Goal: Information Seeking & Learning: Learn about a topic

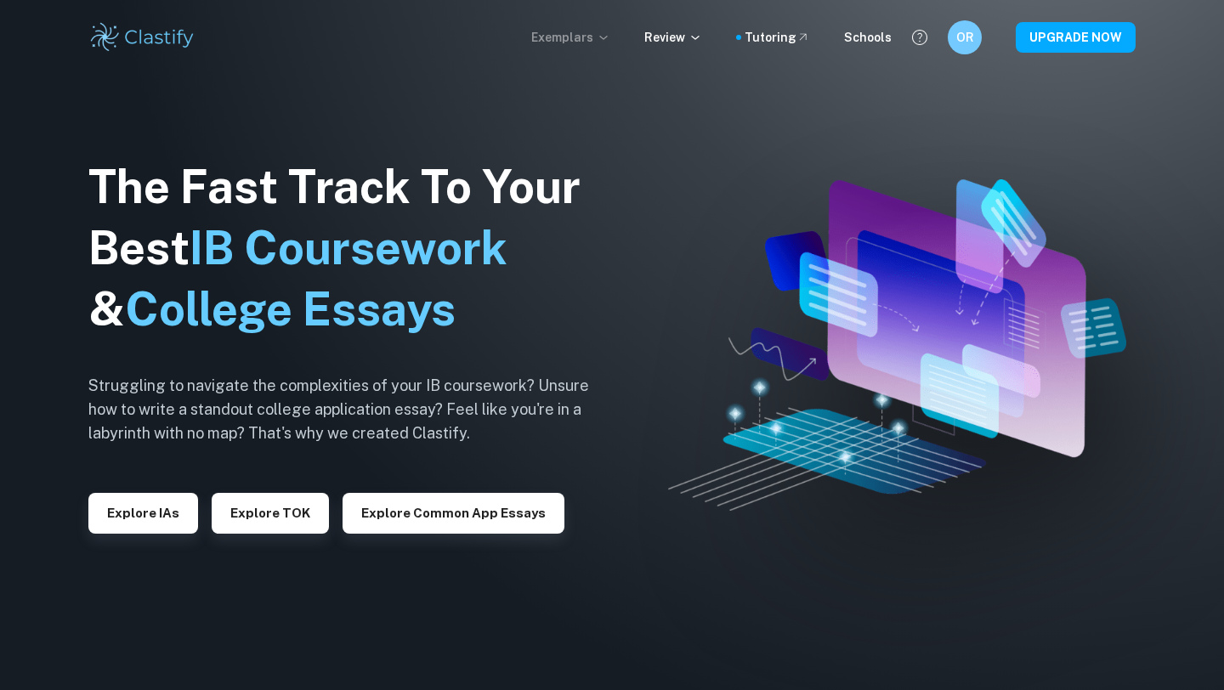
click at [576, 31] on p "Exemplars" at bounding box center [570, 37] width 79 height 19
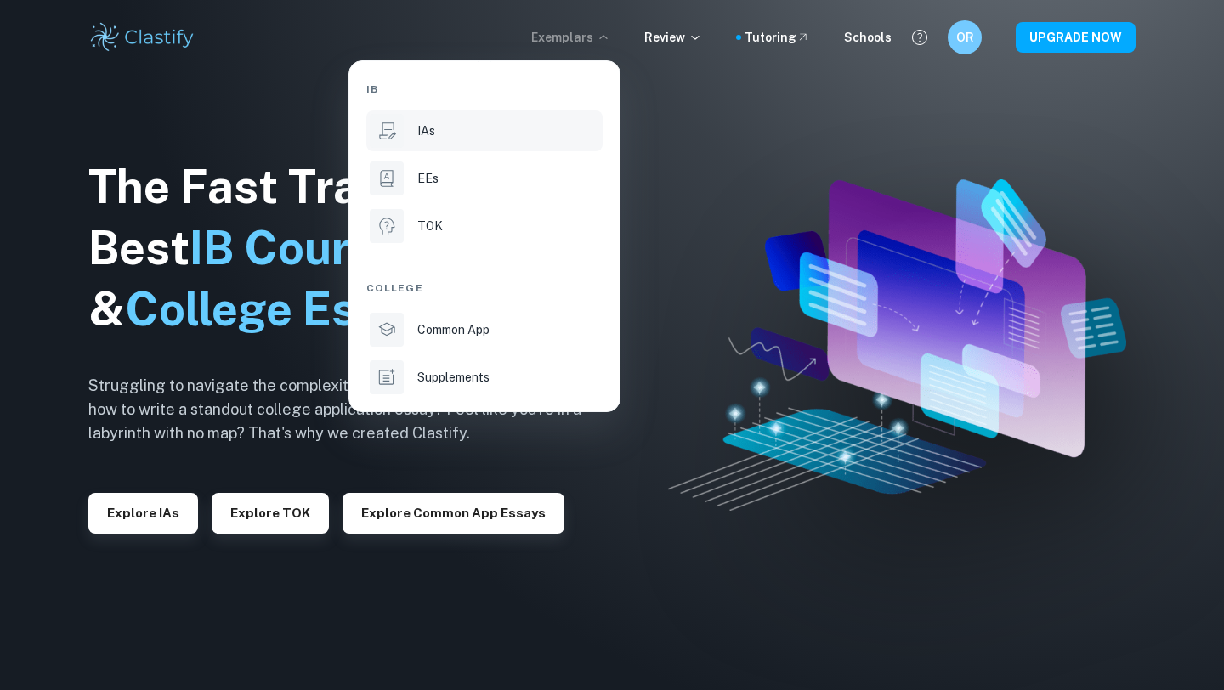
click at [436, 133] on div "IAs" at bounding box center [508, 131] width 182 height 19
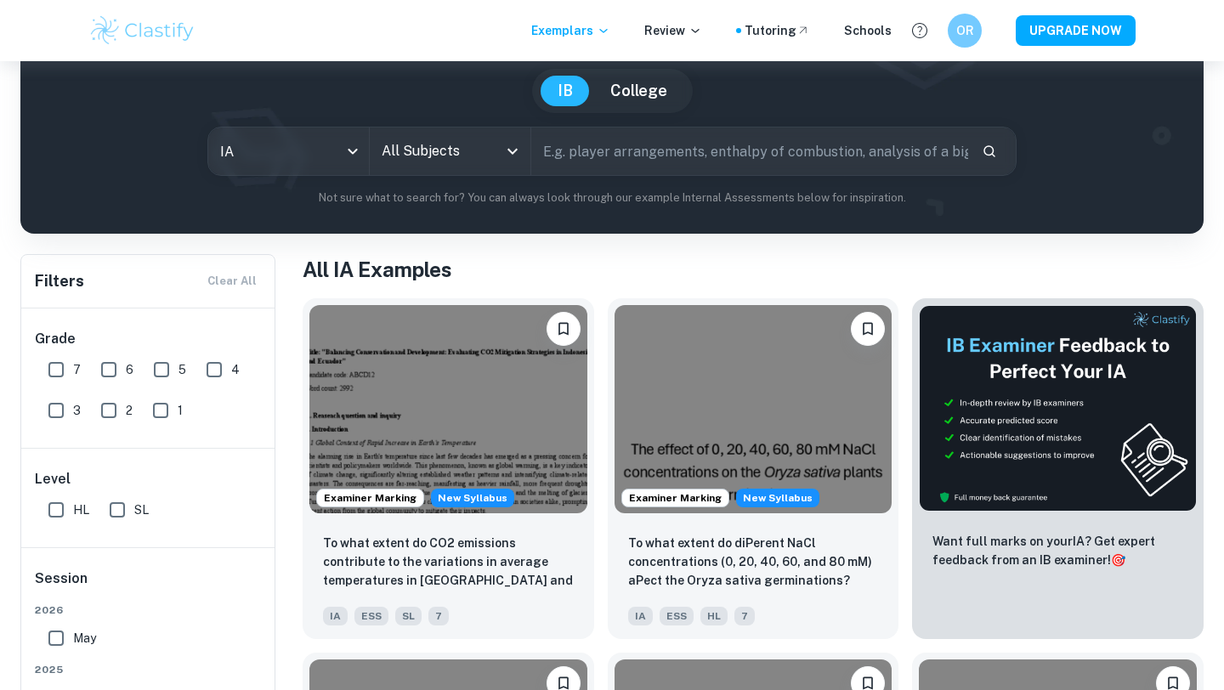
scroll to position [164, 0]
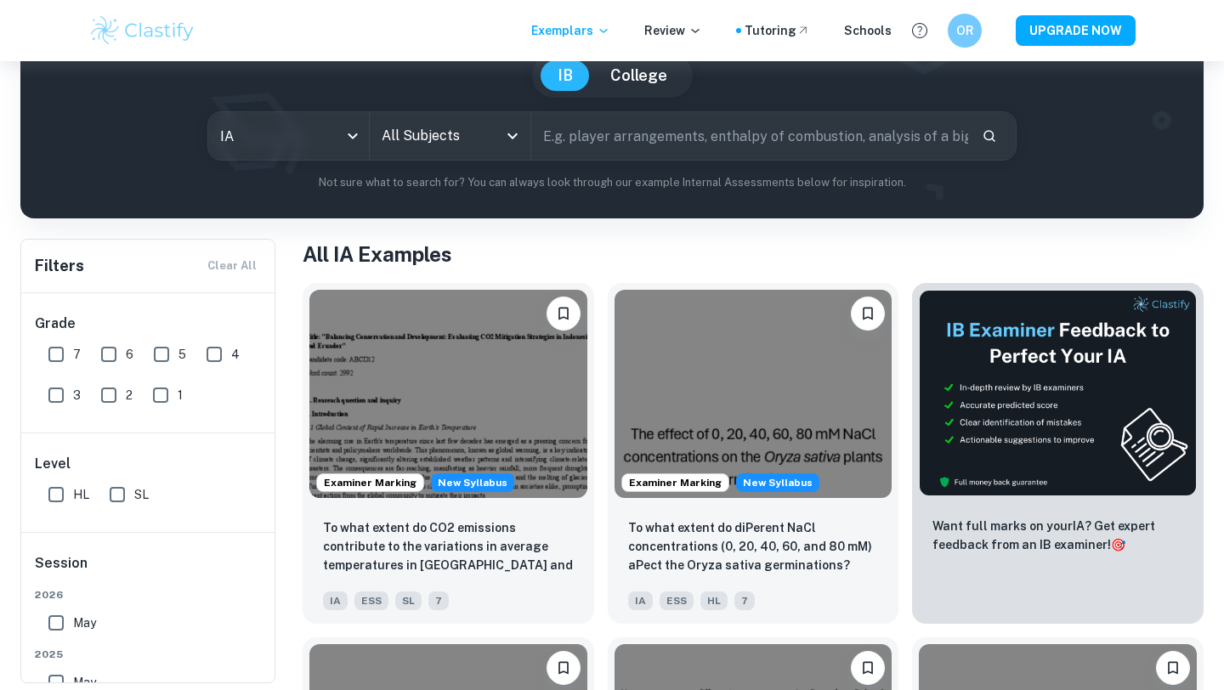
click at [57, 346] on input "7" at bounding box center [56, 354] width 34 height 34
checkbox input "true"
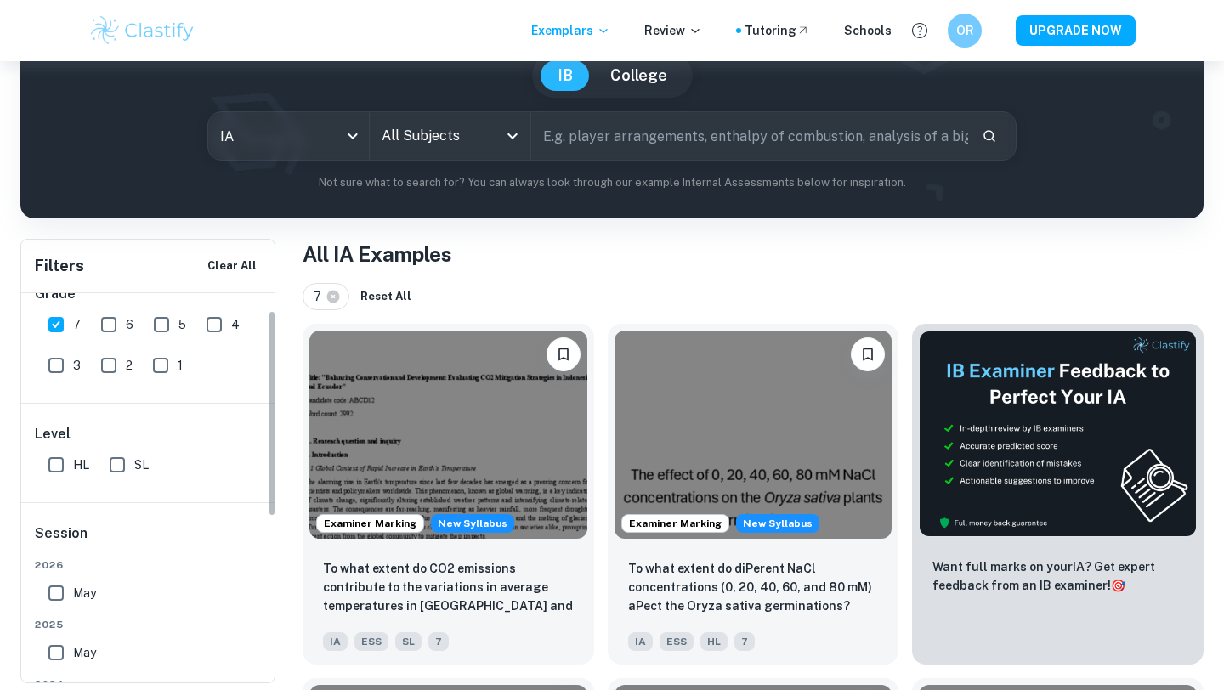
scroll to position [32, 0]
click at [66, 474] on input "HL" at bounding box center [56, 462] width 34 height 34
checkbox input "true"
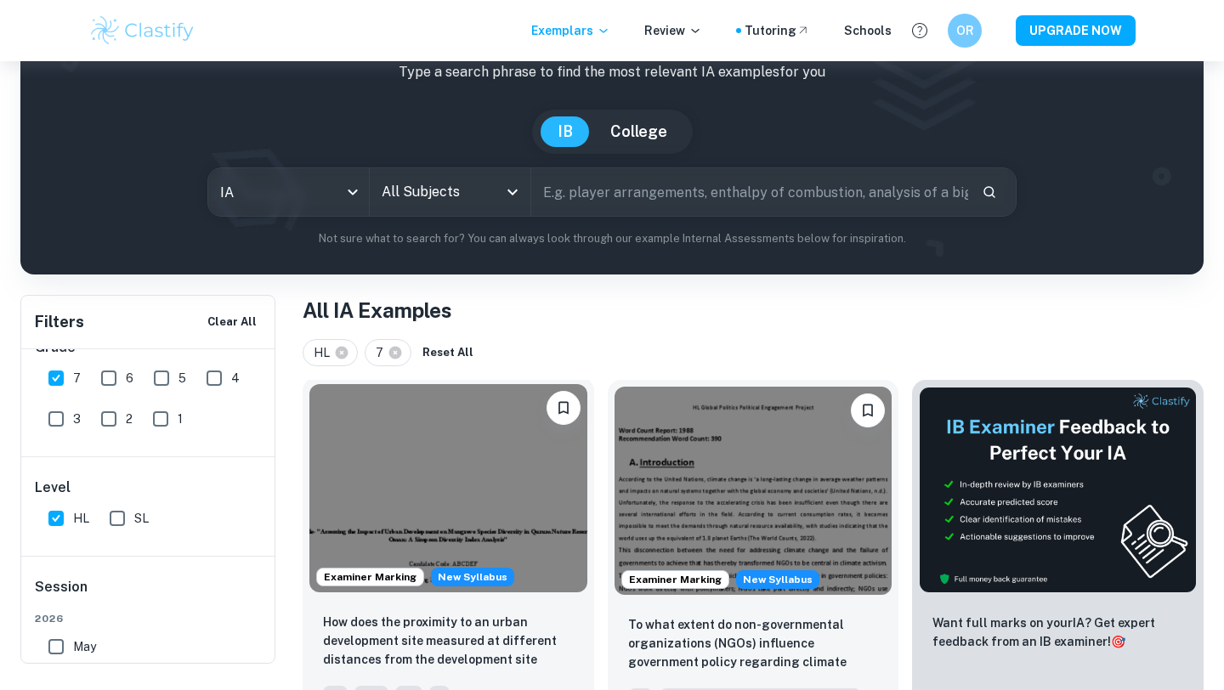
scroll to position [76, 0]
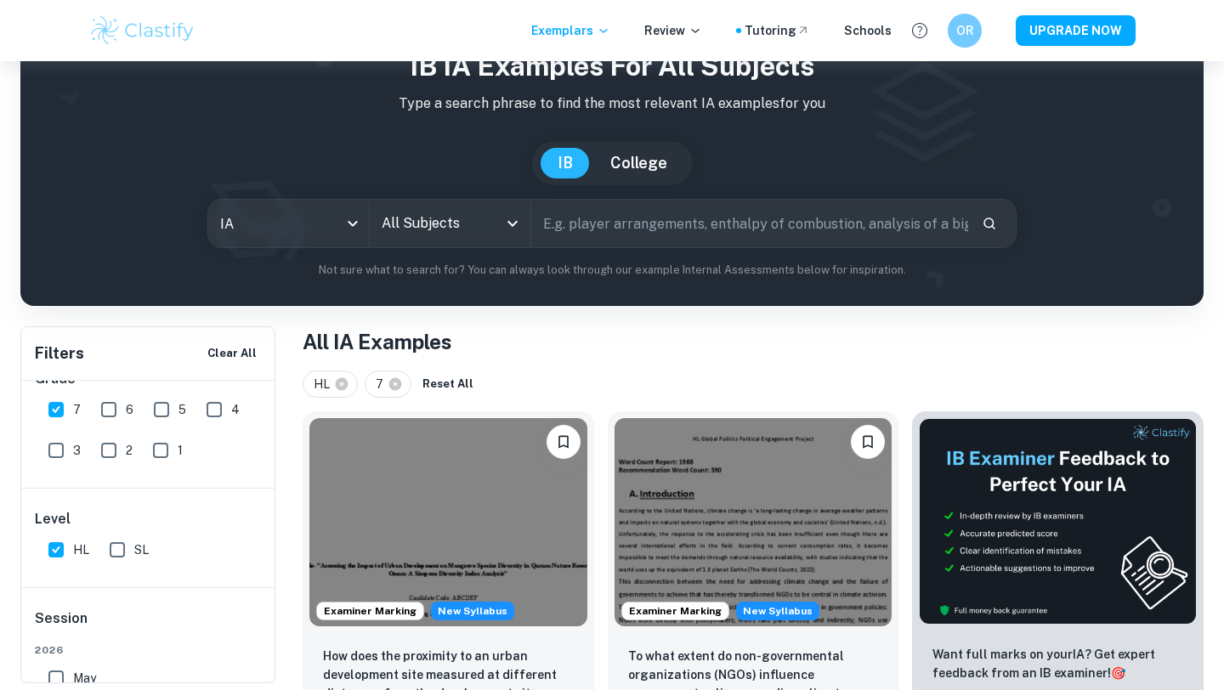
click at [480, 235] on input "All Subjects" at bounding box center [437, 223] width 120 height 32
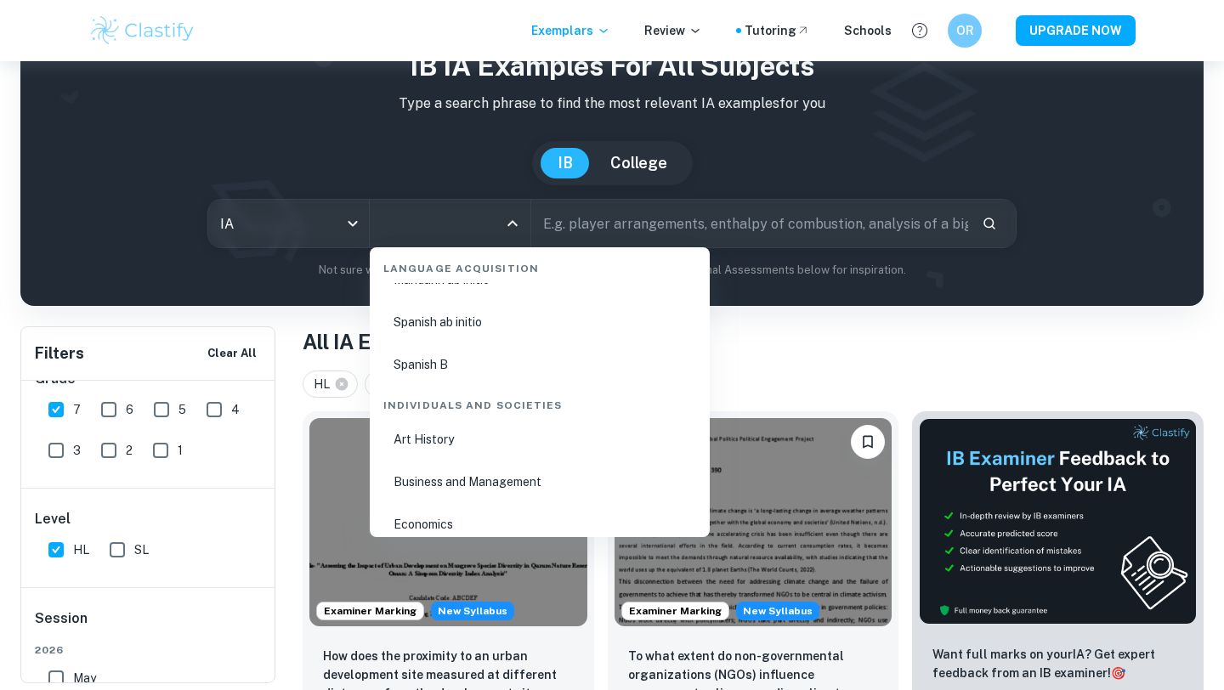
scroll to position [1968, 0]
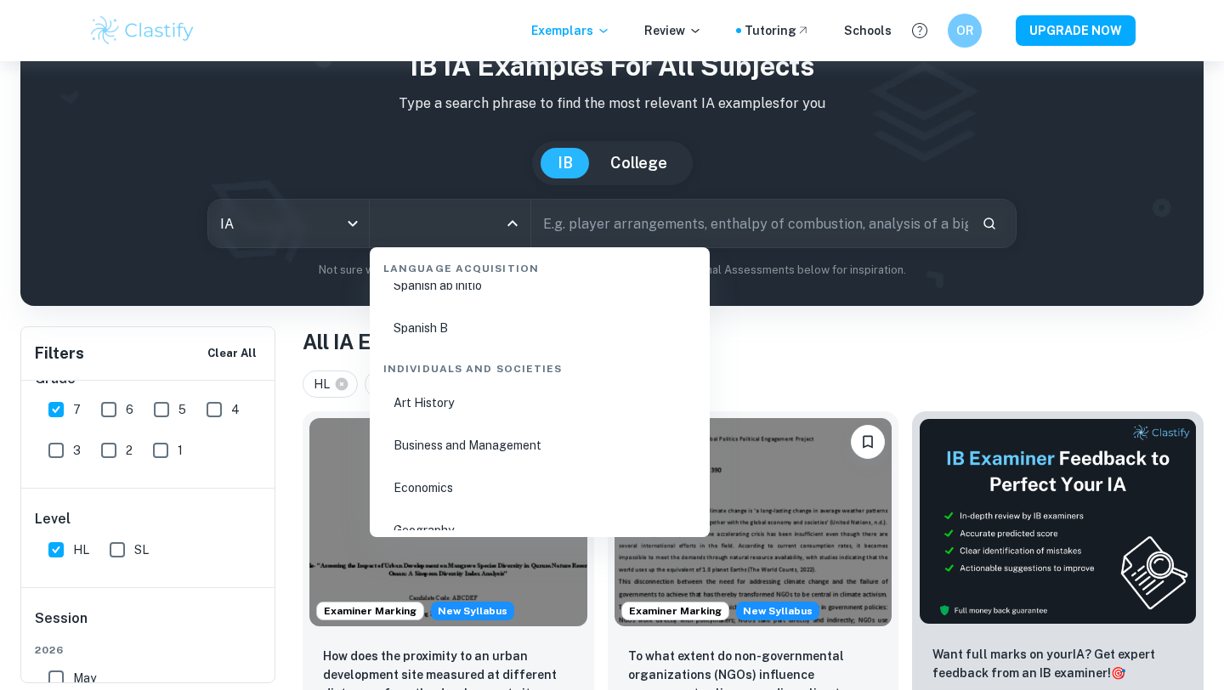
click at [479, 452] on li "Business and Management" at bounding box center [539, 445] width 326 height 39
type input "Business and Management"
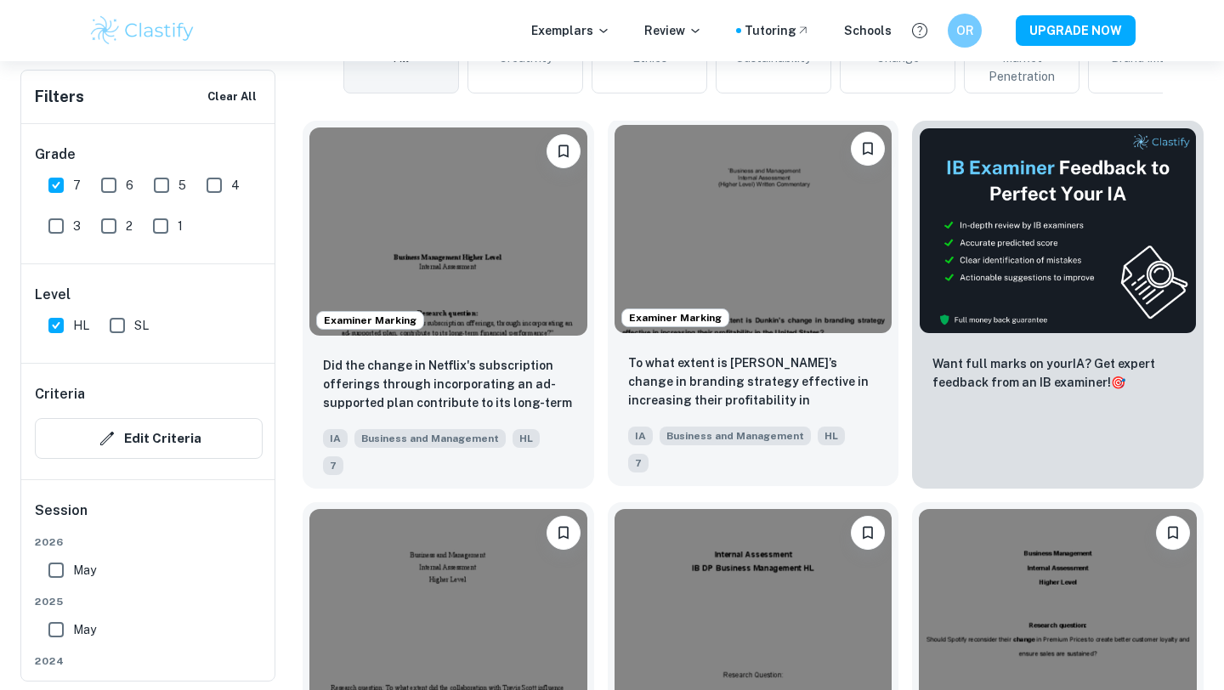
scroll to position [518, 0]
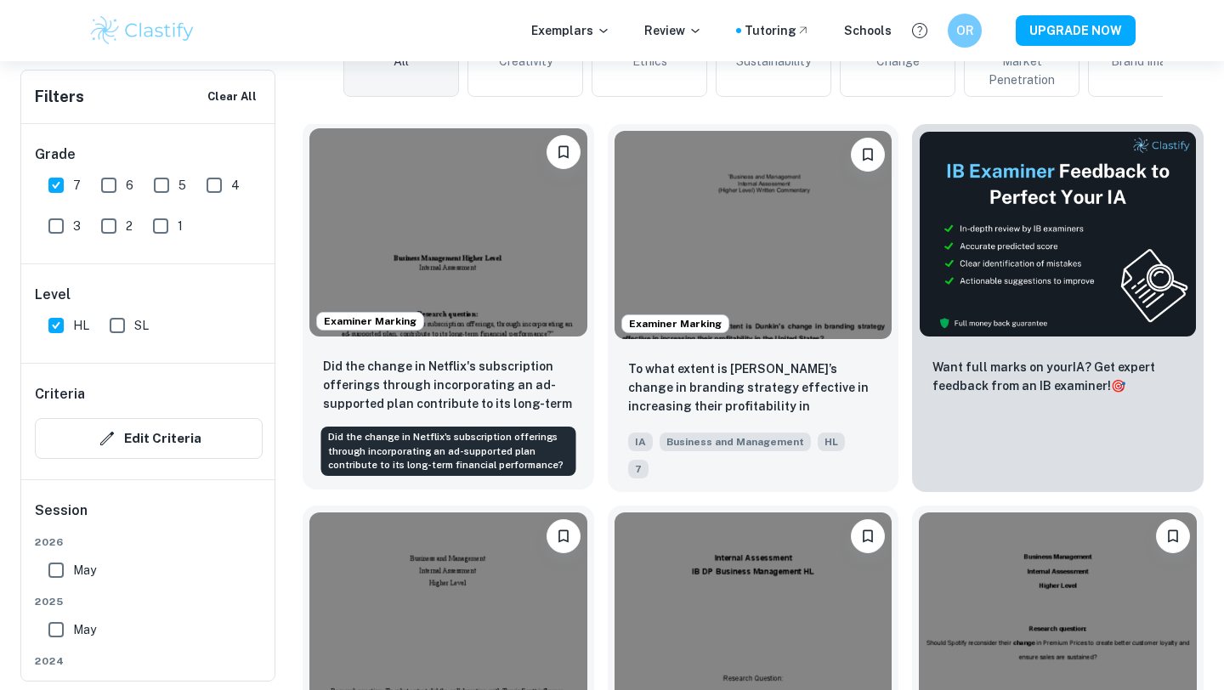
click at [522, 386] on p "Did the change in Netflix's subscription offerings through incorporating an ad-…" at bounding box center [448, 386] width 251 height 58
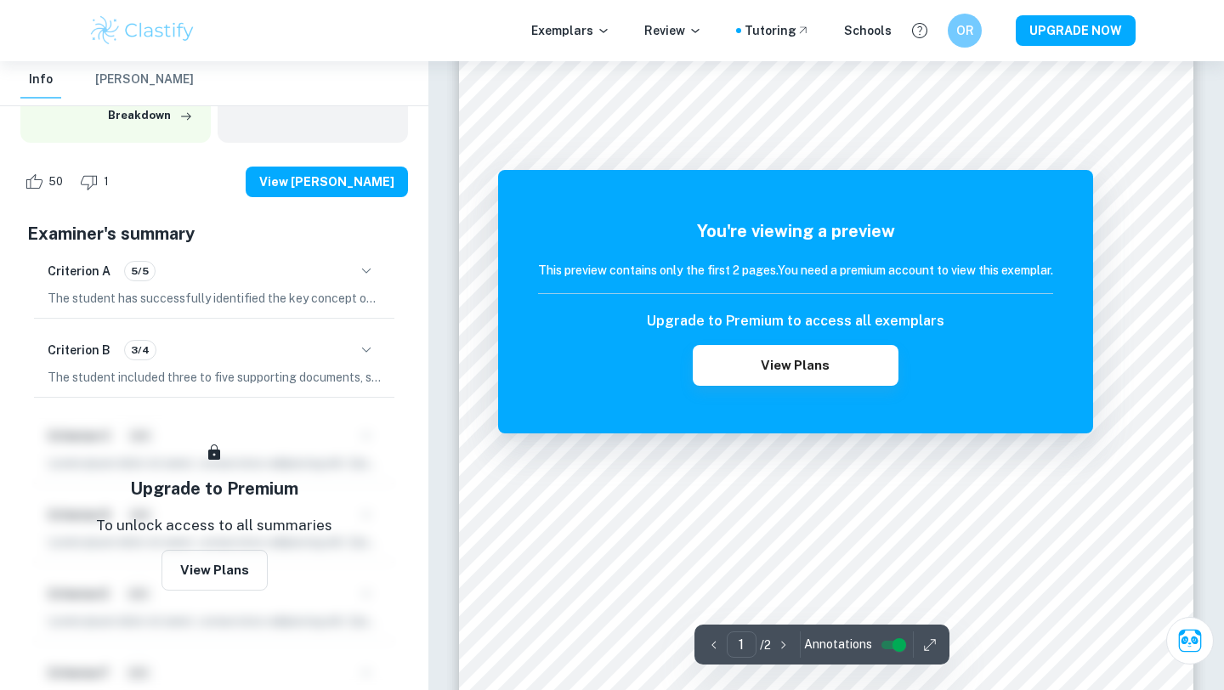
scroll to position [362, 0]
click at [1039, 410] on div "You're viewing a preview This preview contains only the first 2 pages. You need…" at bounding box center [795, 301] width 595 height 263
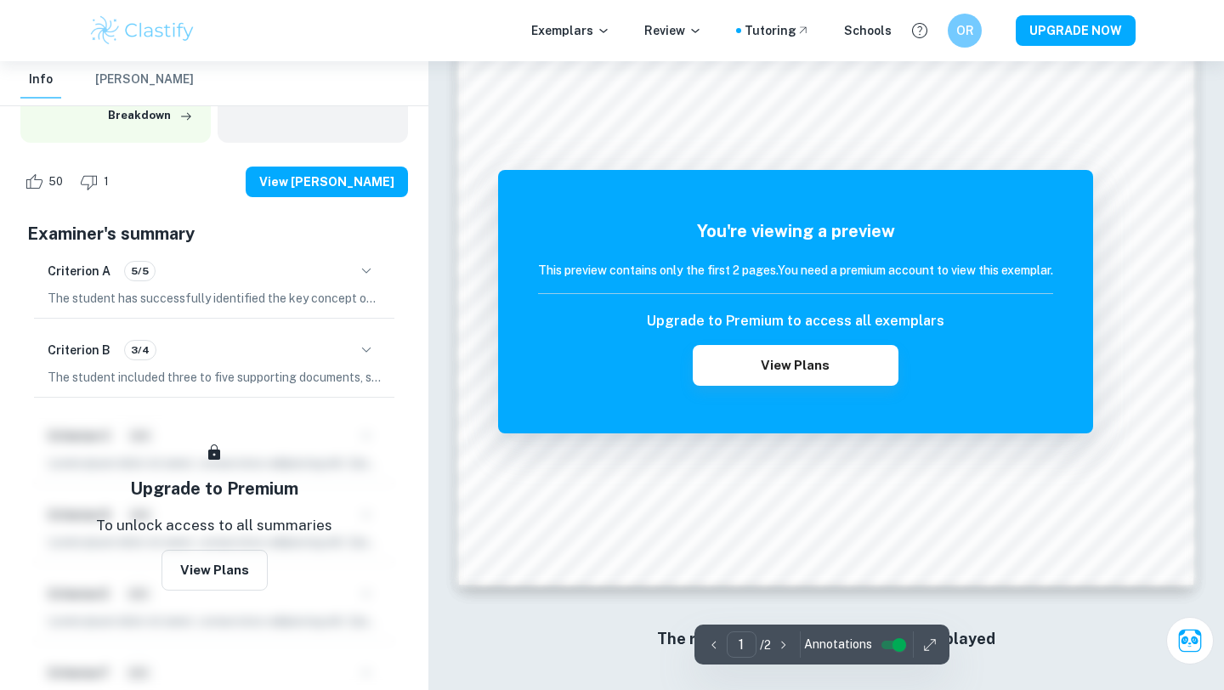
scroll to position [1587, 0]
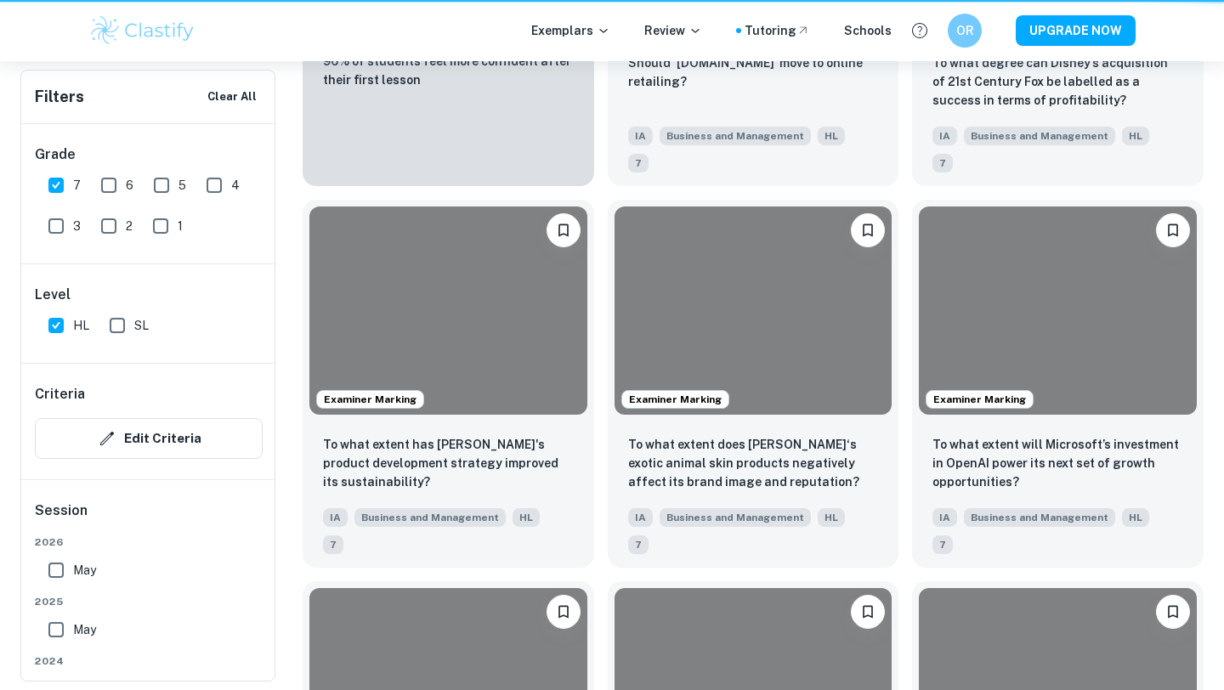
scroll to position [518, 0]
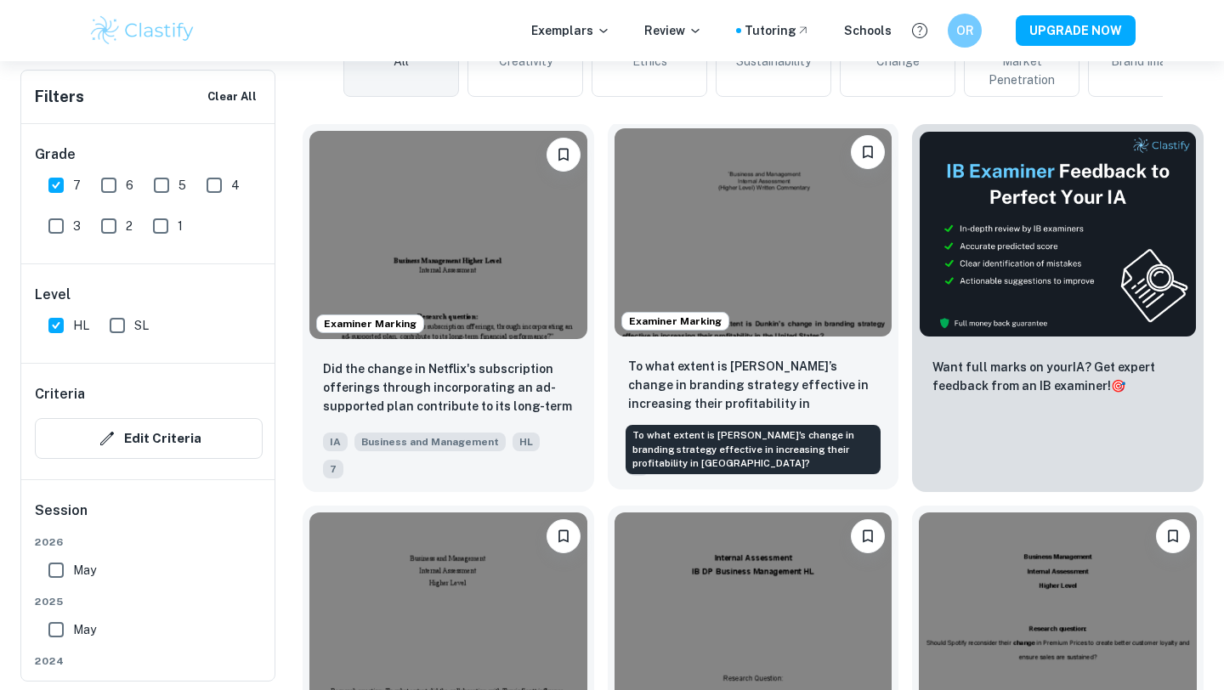
click at [747, 371] on p "To what extent is [PERSON_NAME]’s change in branding strategy effective in incr…" at bounding box center [753, 386] width 251 height 58
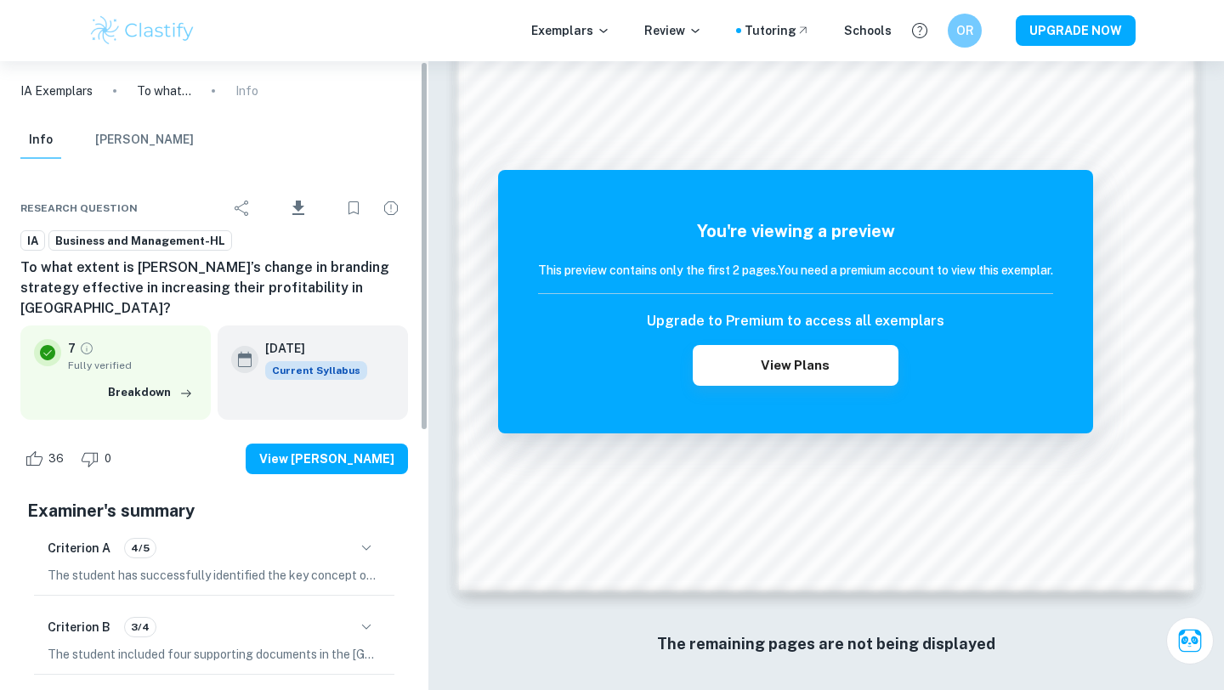
scroll to position [1576, 0]
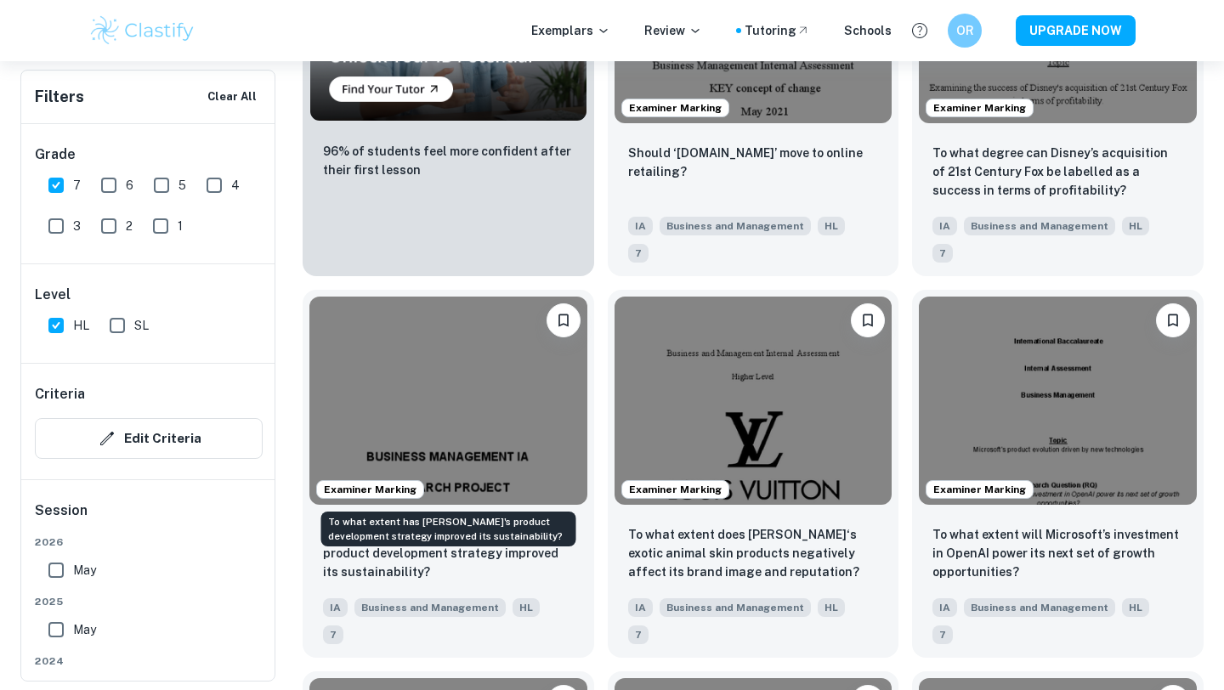
scroll to position [1500, 0]
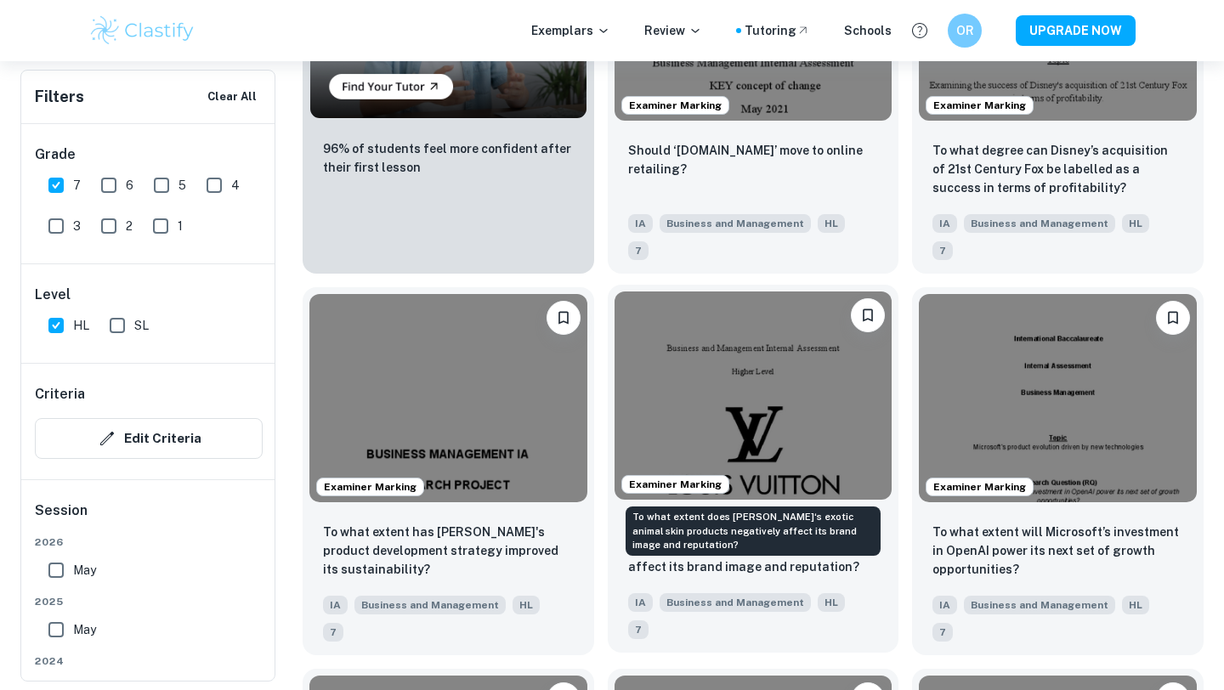
click at [724, 520] on p "To what extent does [PERSON_NAME]‘s exotic animal skin products negatively affe…" at bounding box center [753, 548] width 251 height 56
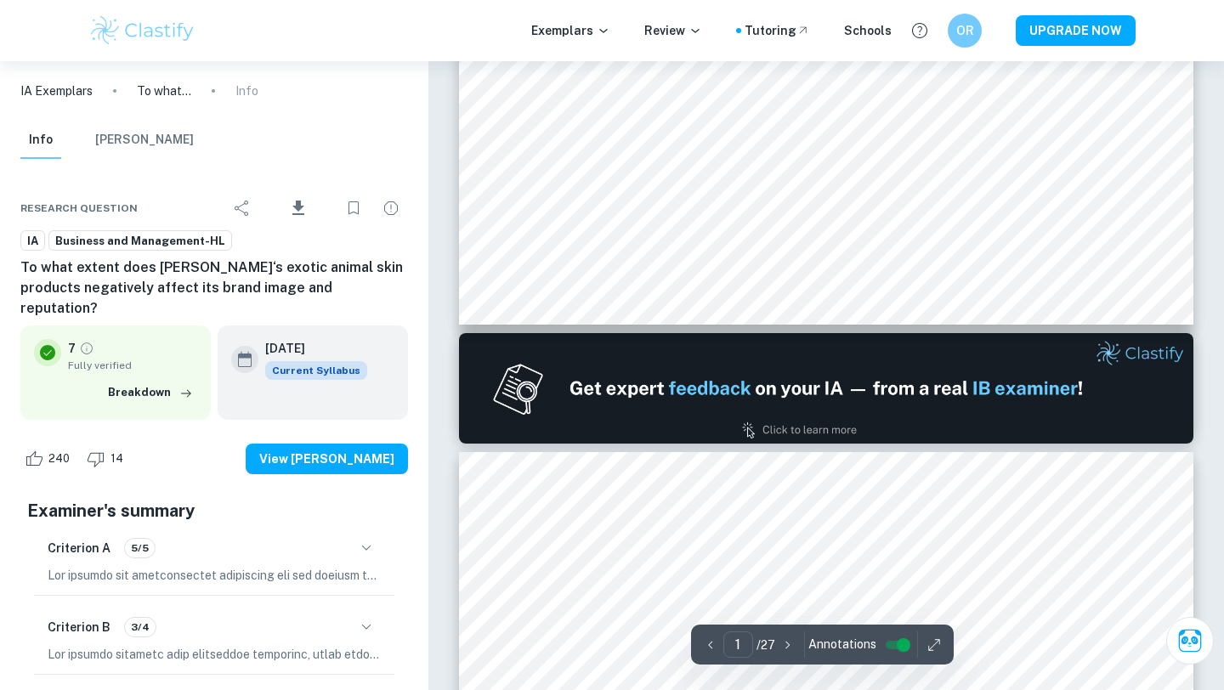
type input "2"
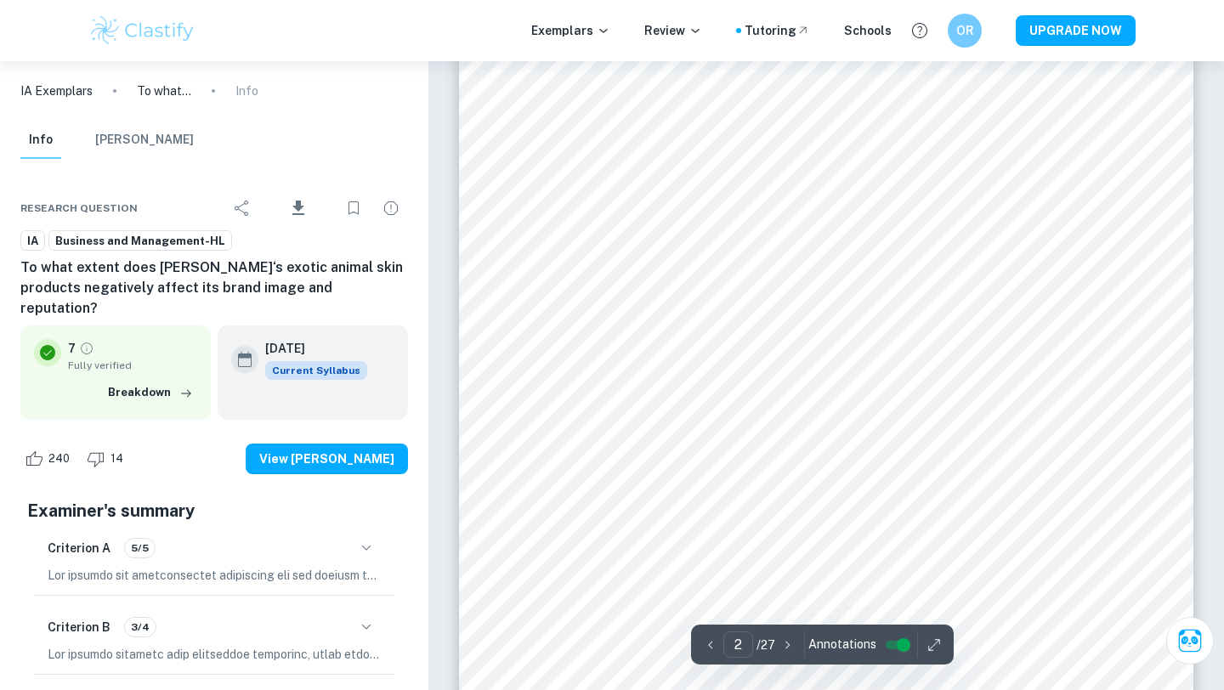
scroll to position [1265, 0]
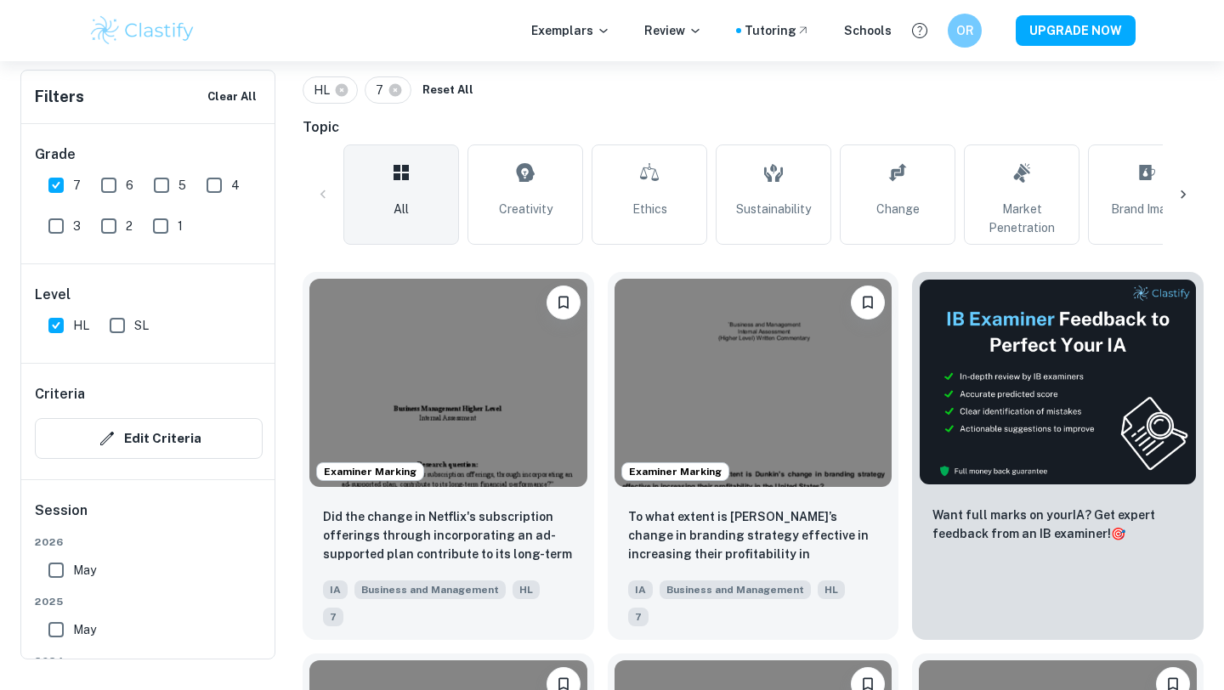
scroll to position [308, 0]
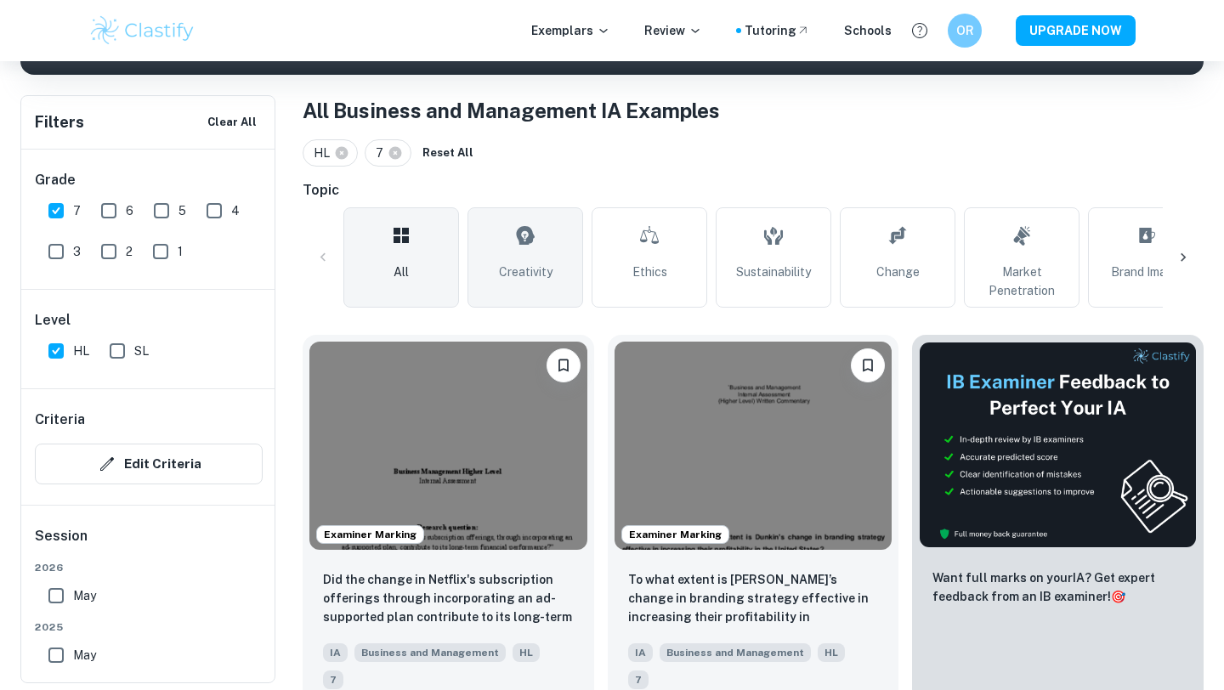
click at [543, 245] on link "Creativity" at bounding box center [525, 257] width 116 height 100
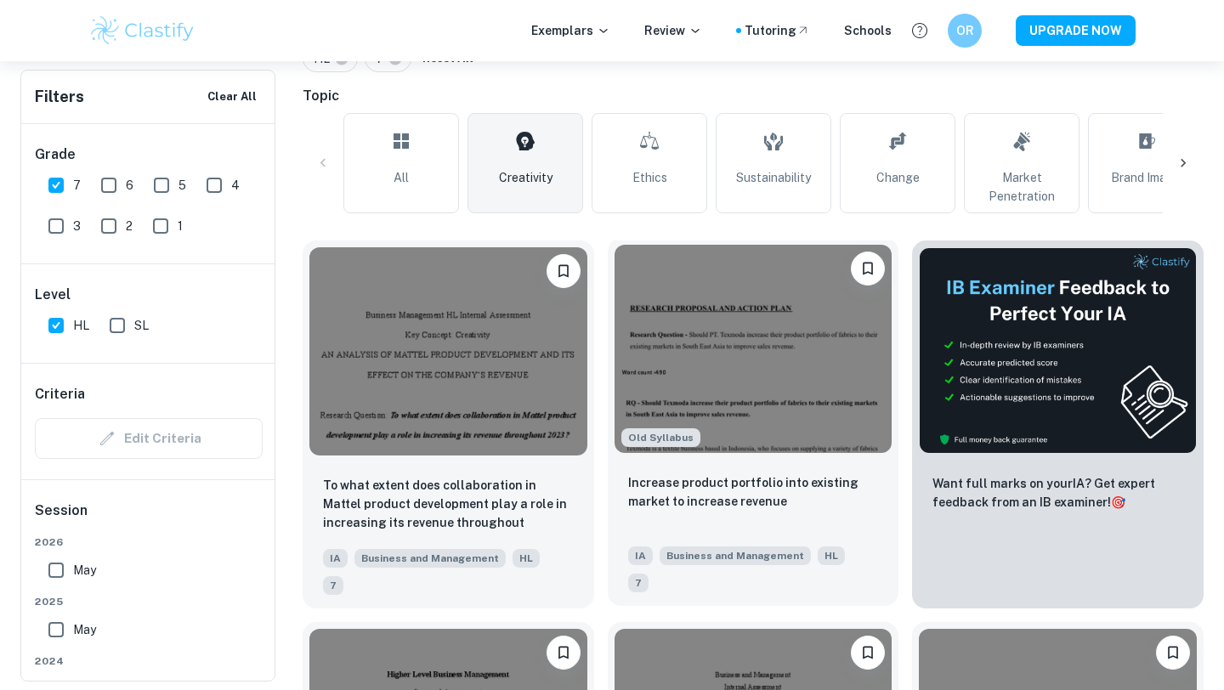
scroll to position [372, 0]
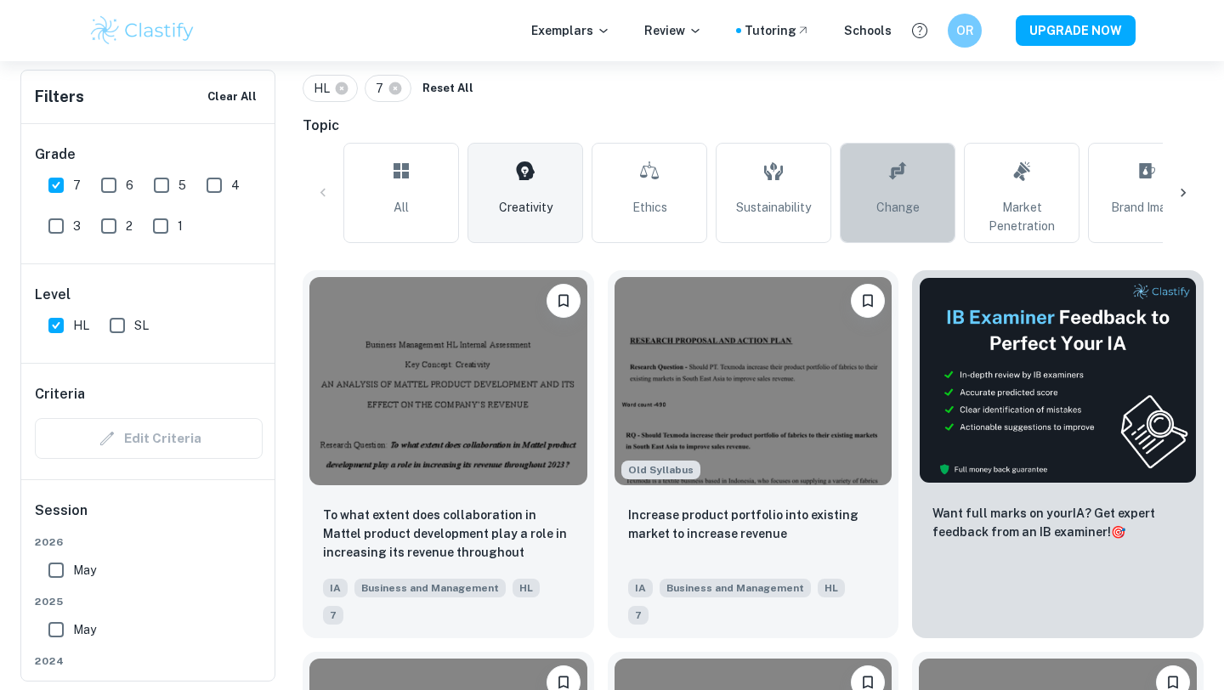
click at [852, 194] on link "Change" at bounding box center [898, 193] width 116 height 100
type input "Change"
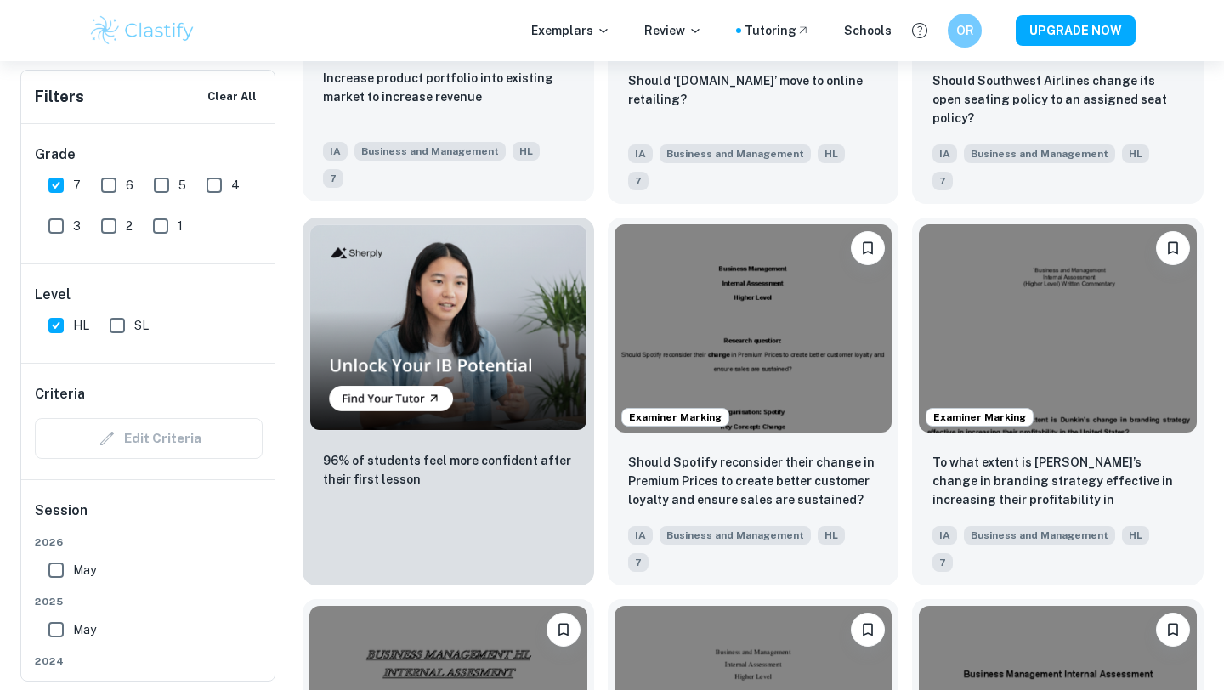
scroll to position [1190, 0]
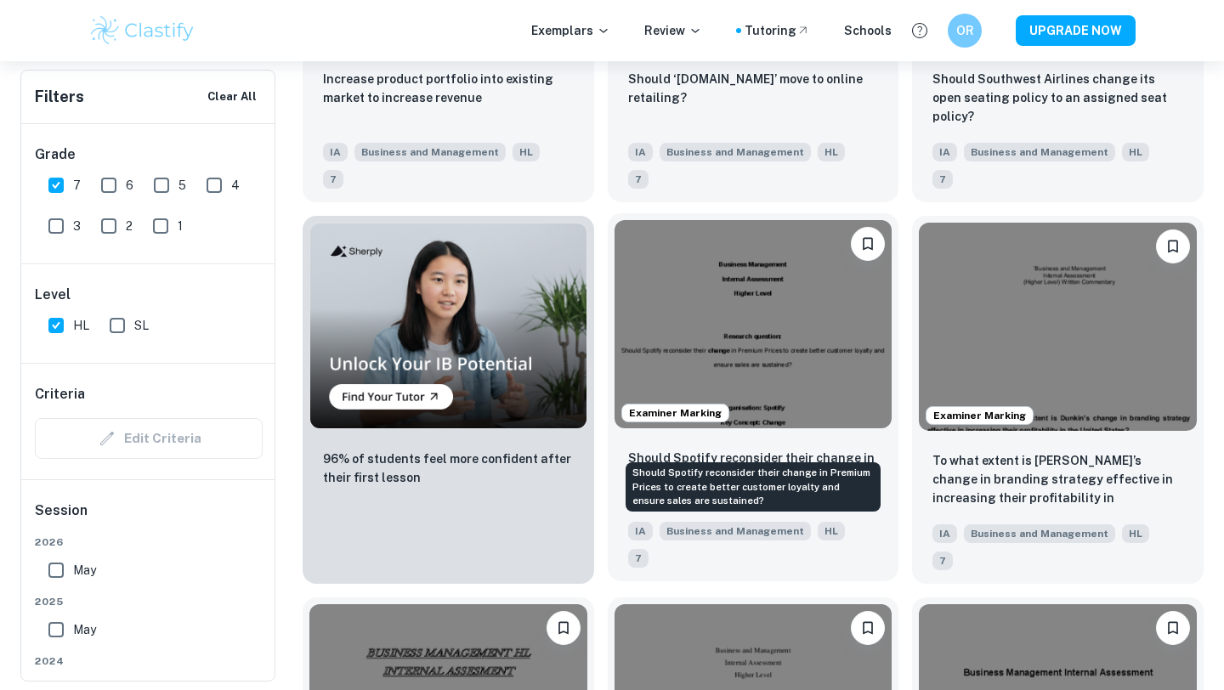
click at [755, 449] on p "Should Spotify reconsider their change in Premium Prices to create better custo…" at bounding box center [753, 477] width 251 height 56
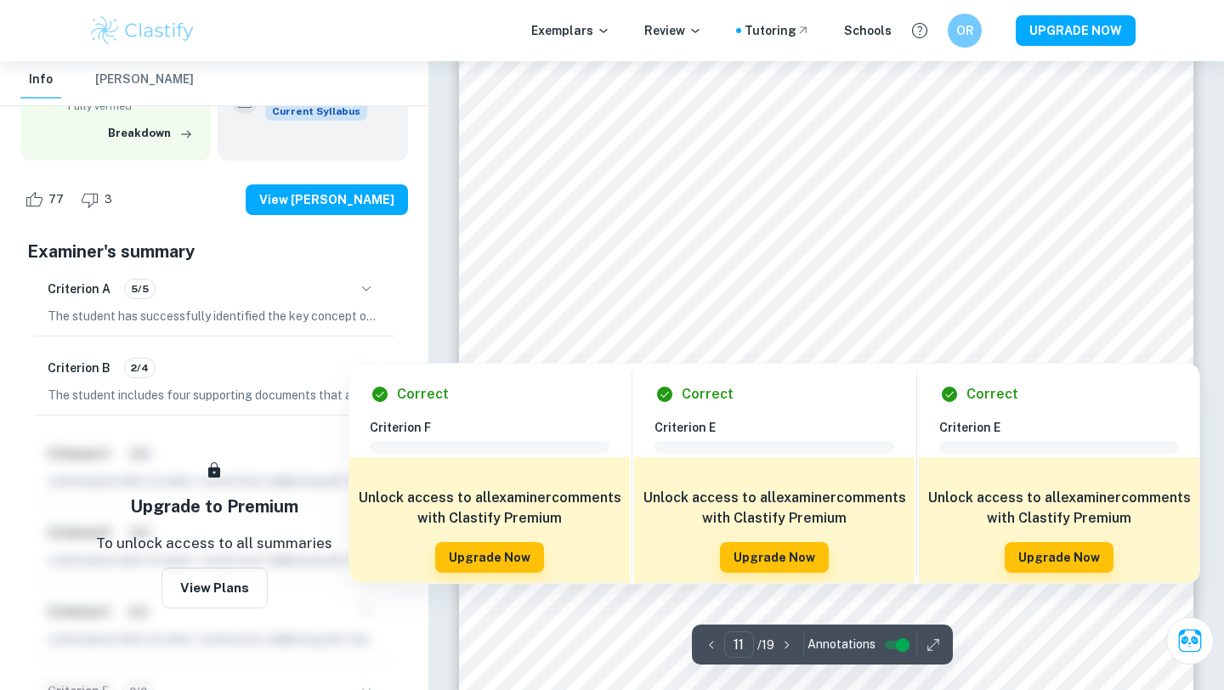
scroll to position [10006, 0]
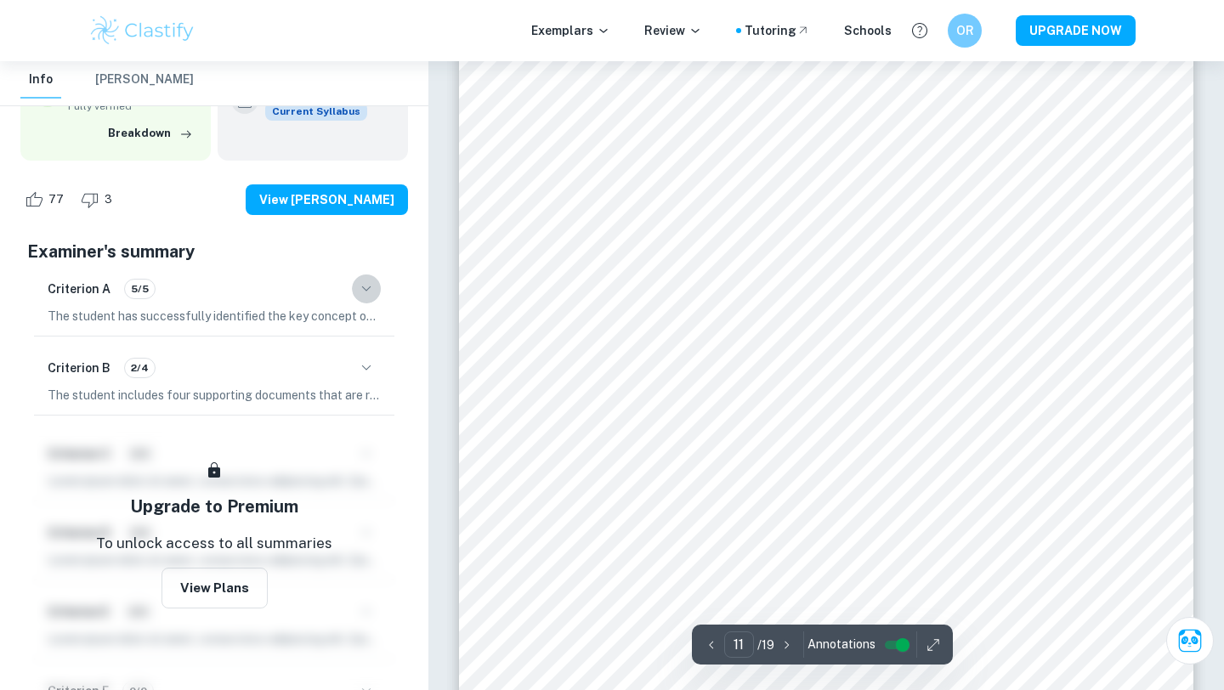
click at [368, 298] on icon "button" at bounding box center [366, 289] width 20 height 20
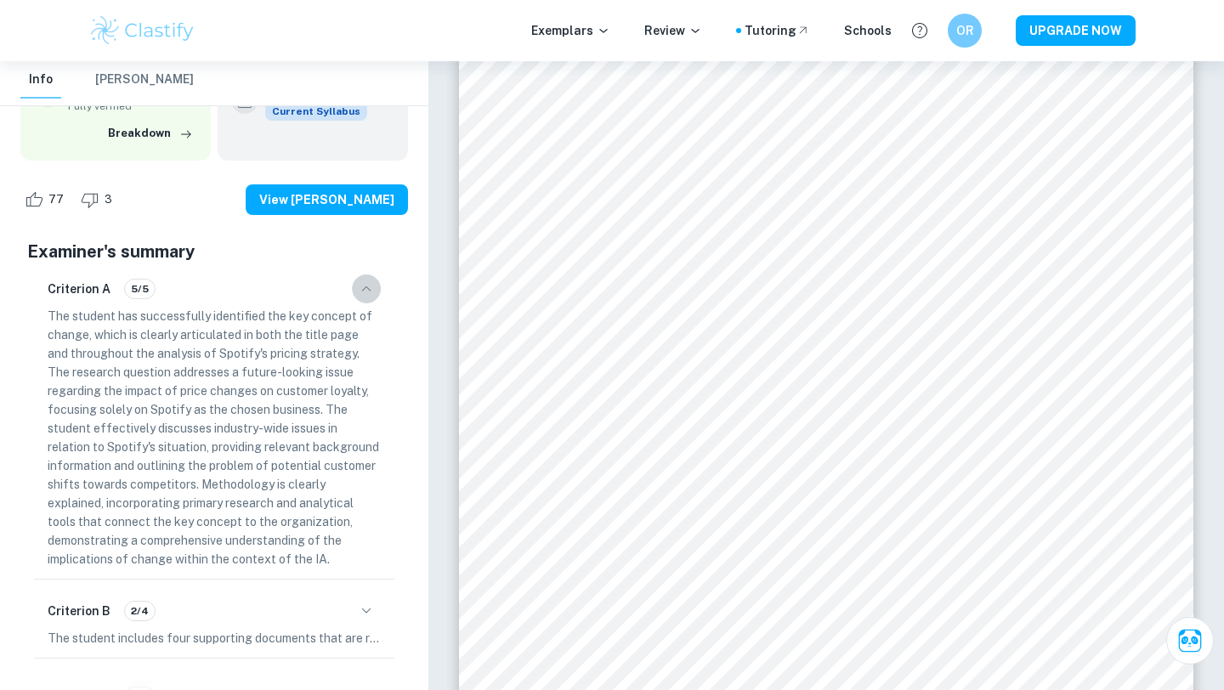
click at [367, 291] on icon "button" at bounding box center [366, 289] width 20 height 20
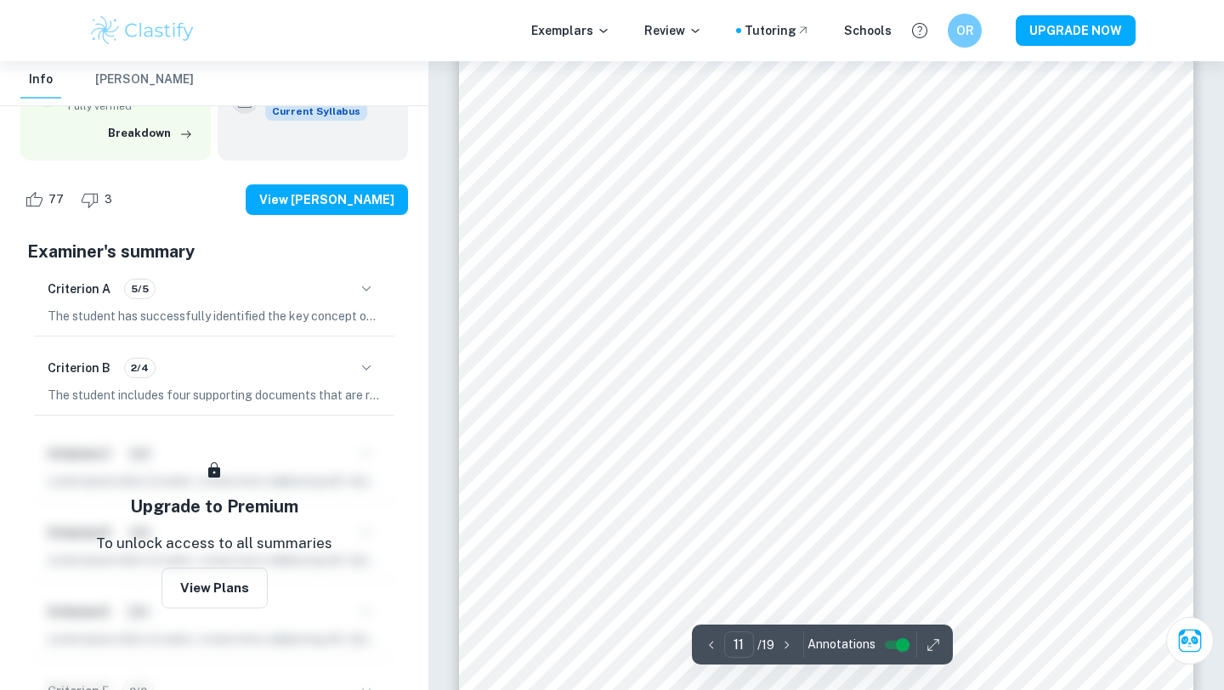
scroll to position [10051, 0]
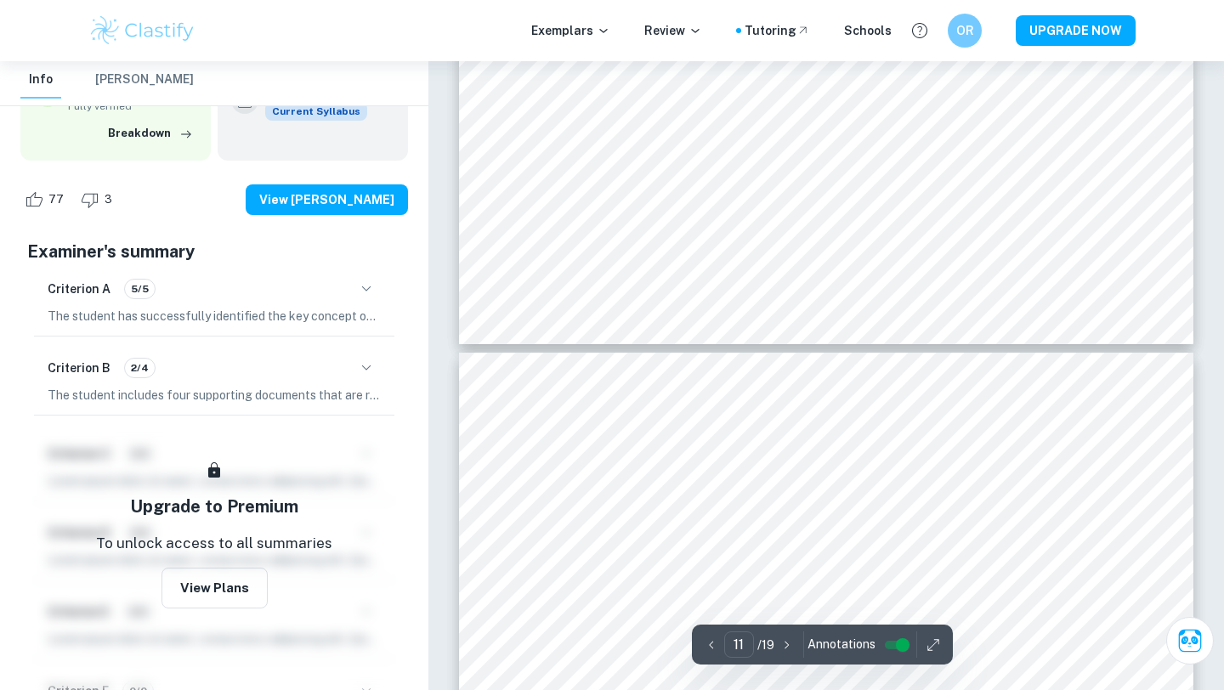
type input "10"
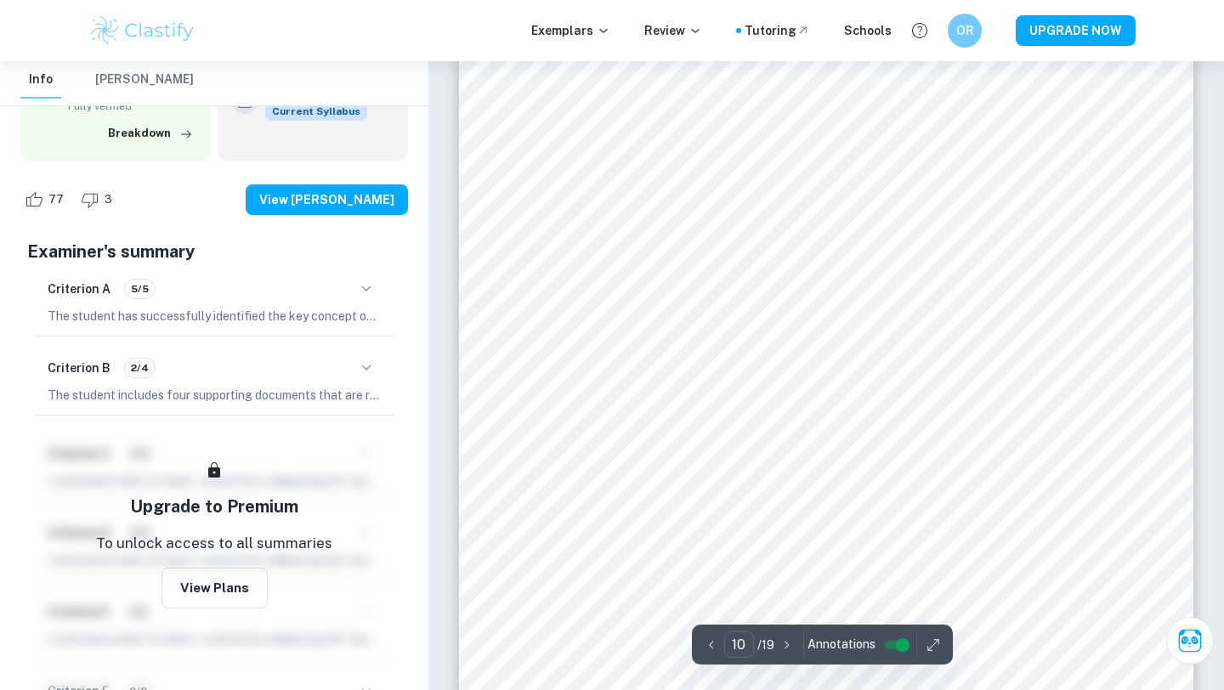
scroll to position [9045, 0]
